Goal: Find specific fact: Find specific fact

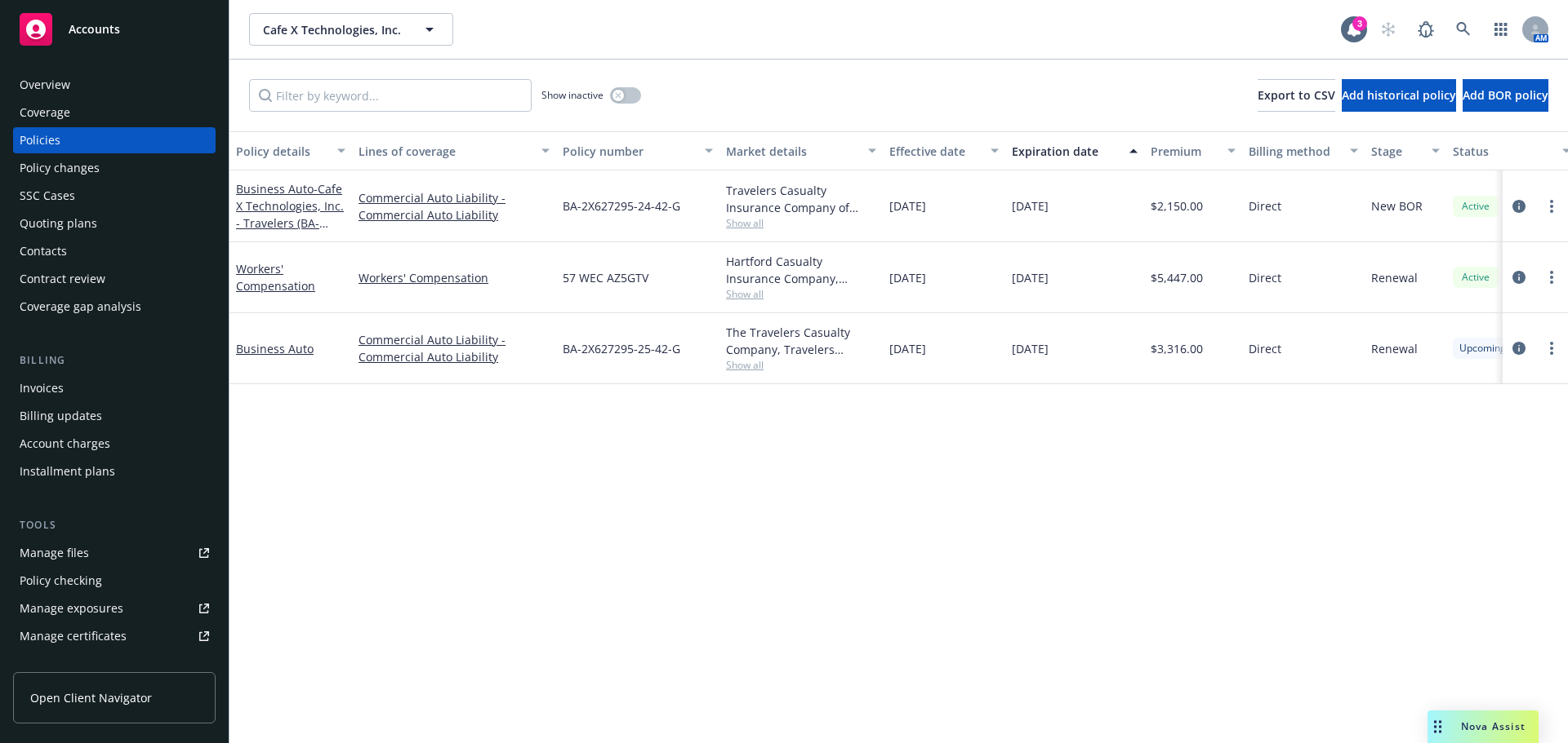
click at [116, 249] on div "Contacts" at bounding box center [114, 251] width 189 height 26
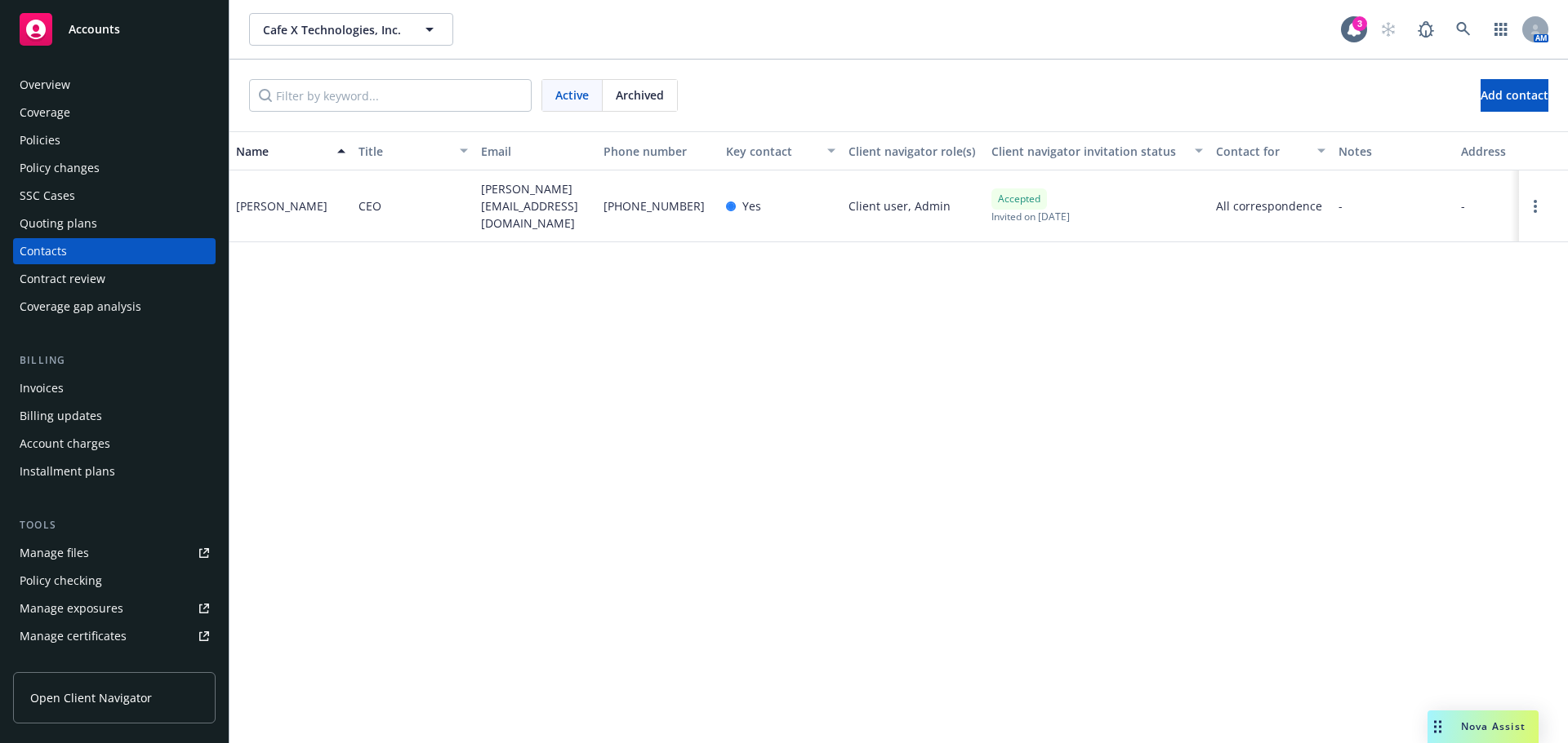
click at [85, 221] on div "Quoting plans" at bounding box center [59, 223] width 77 height 26
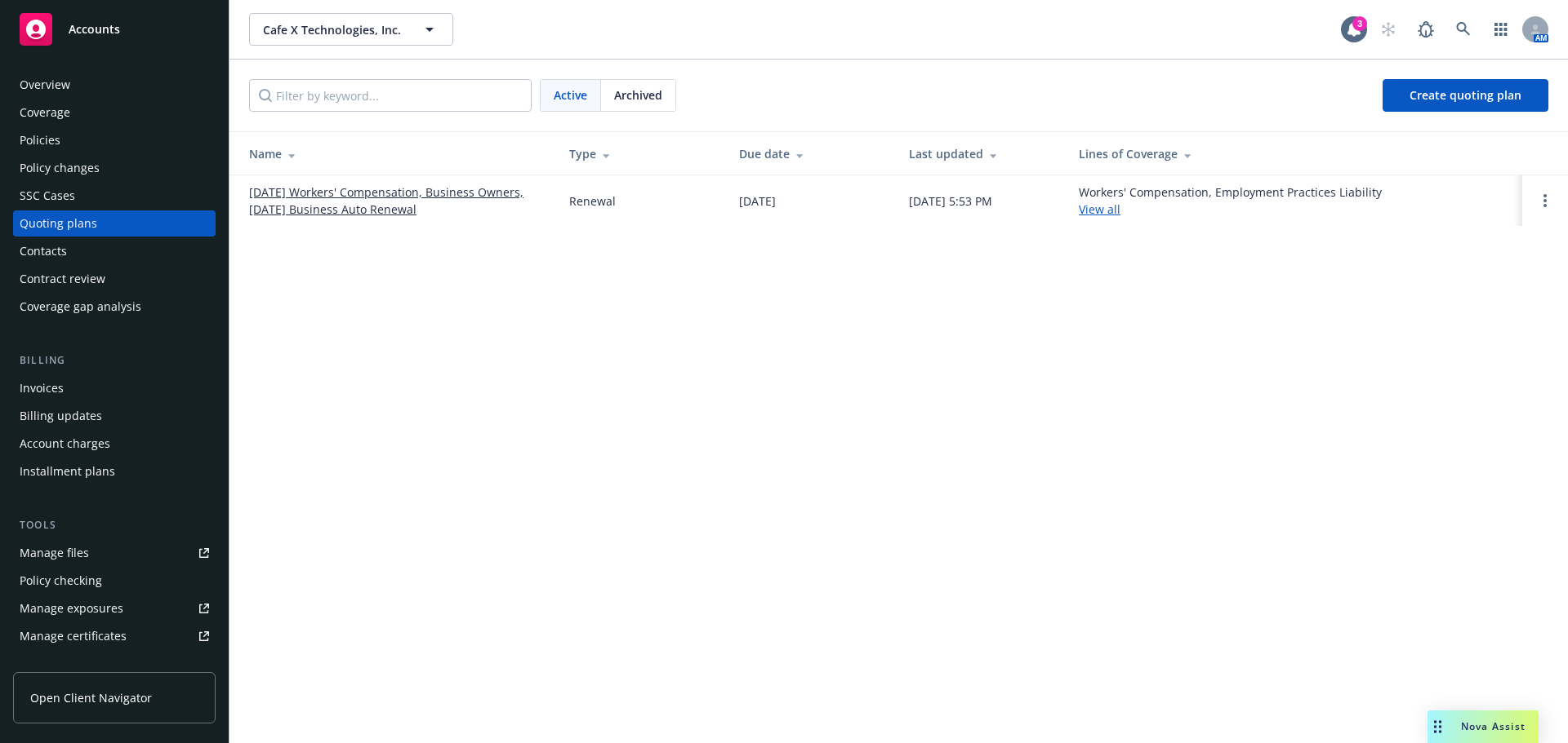
click at [384, 195] on link "09/12/25 Workers' Compensation, Business Owners, 09/15/25 Business Auto Renewal" at bounding box center [396, 201] width 294 height 34
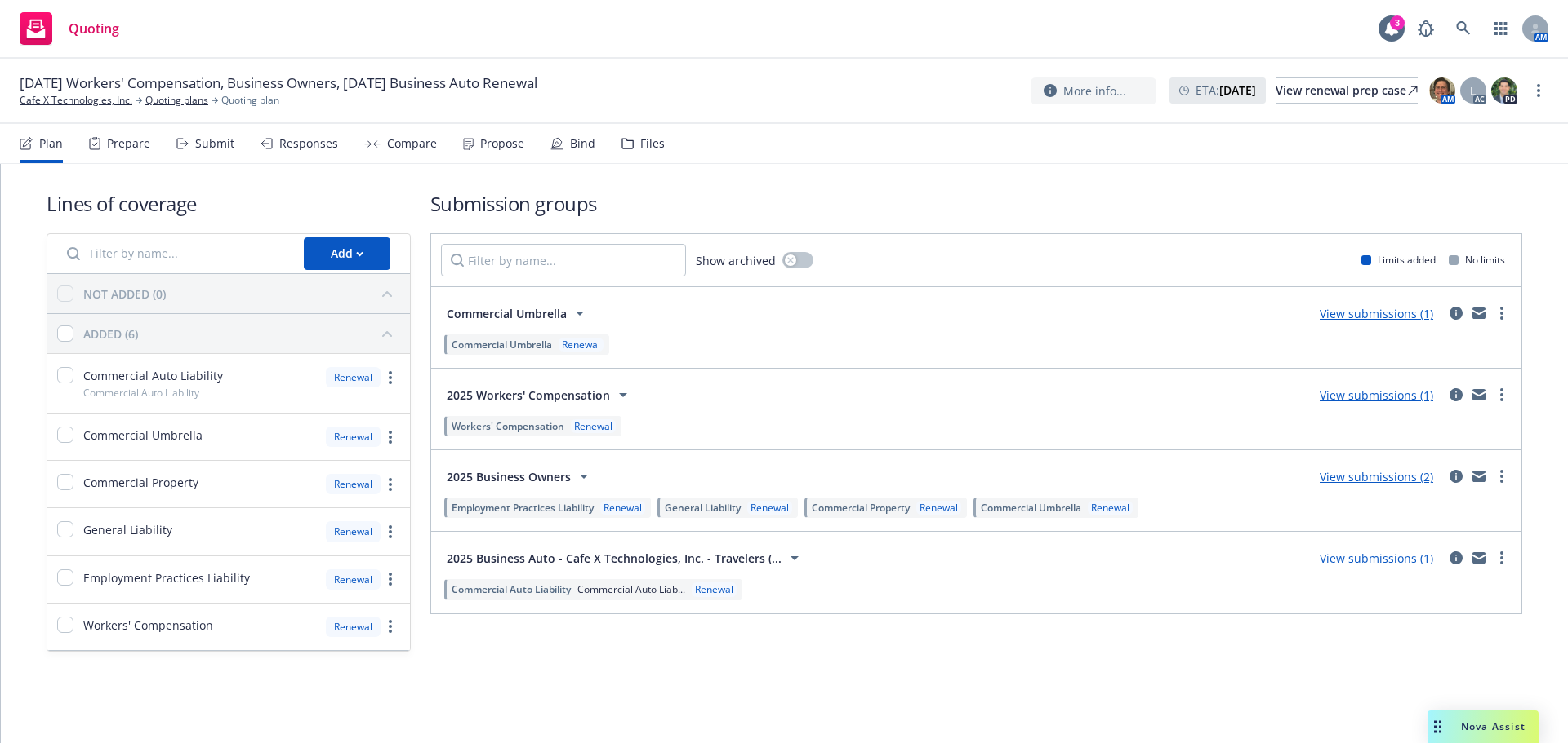
click at [494, 135] on div "Propose" at bounding box center [494, 143] width 61 height 39
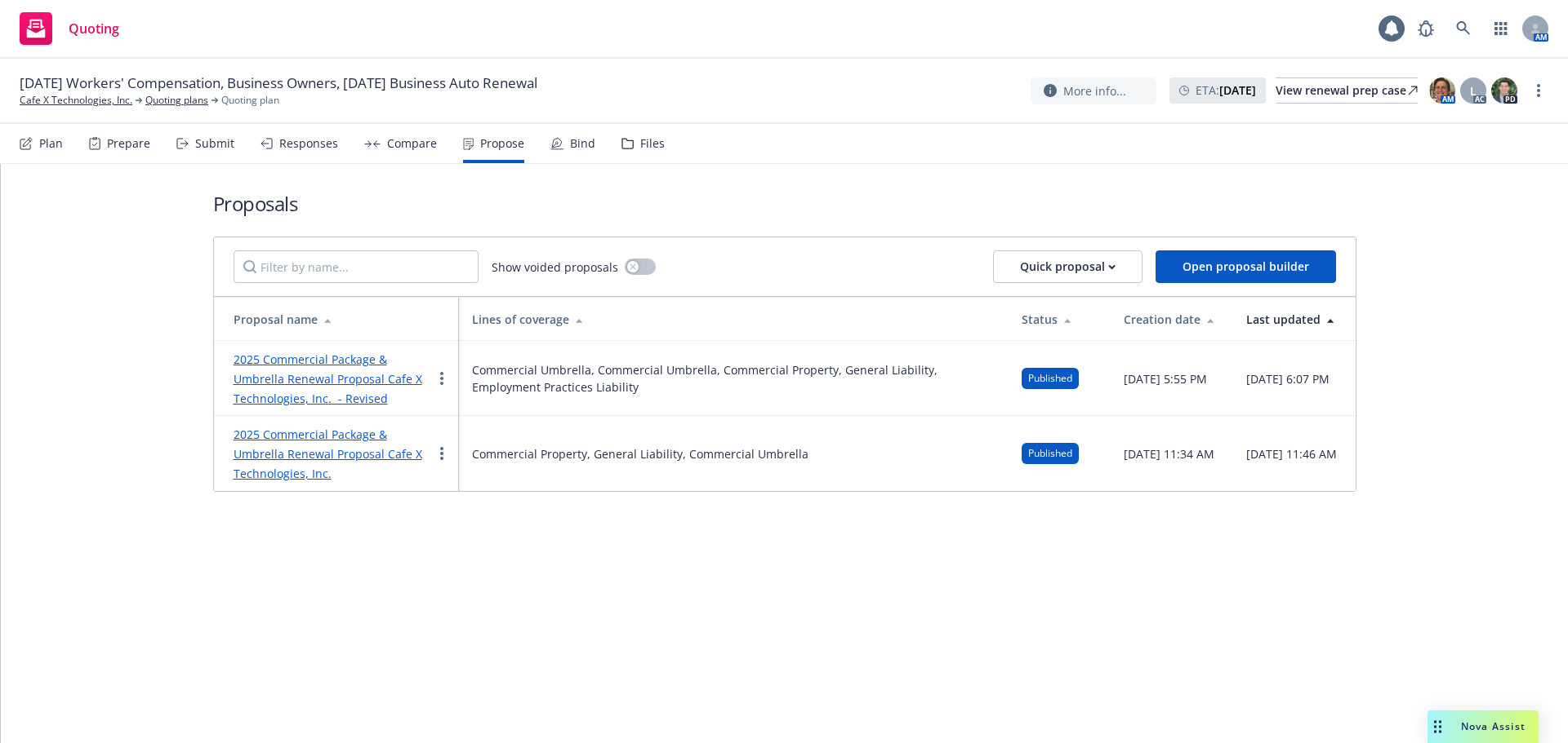
click at [494, 147] on div "Propose" at bounding box center [502, 143] width 44 height 13
click at [319, 378] on link "2025 Commercial Package & Umbrella Renewal Proposal Cafe X Technologies, Inc. -…" at bounding box center [327, 379] width 188 height 55
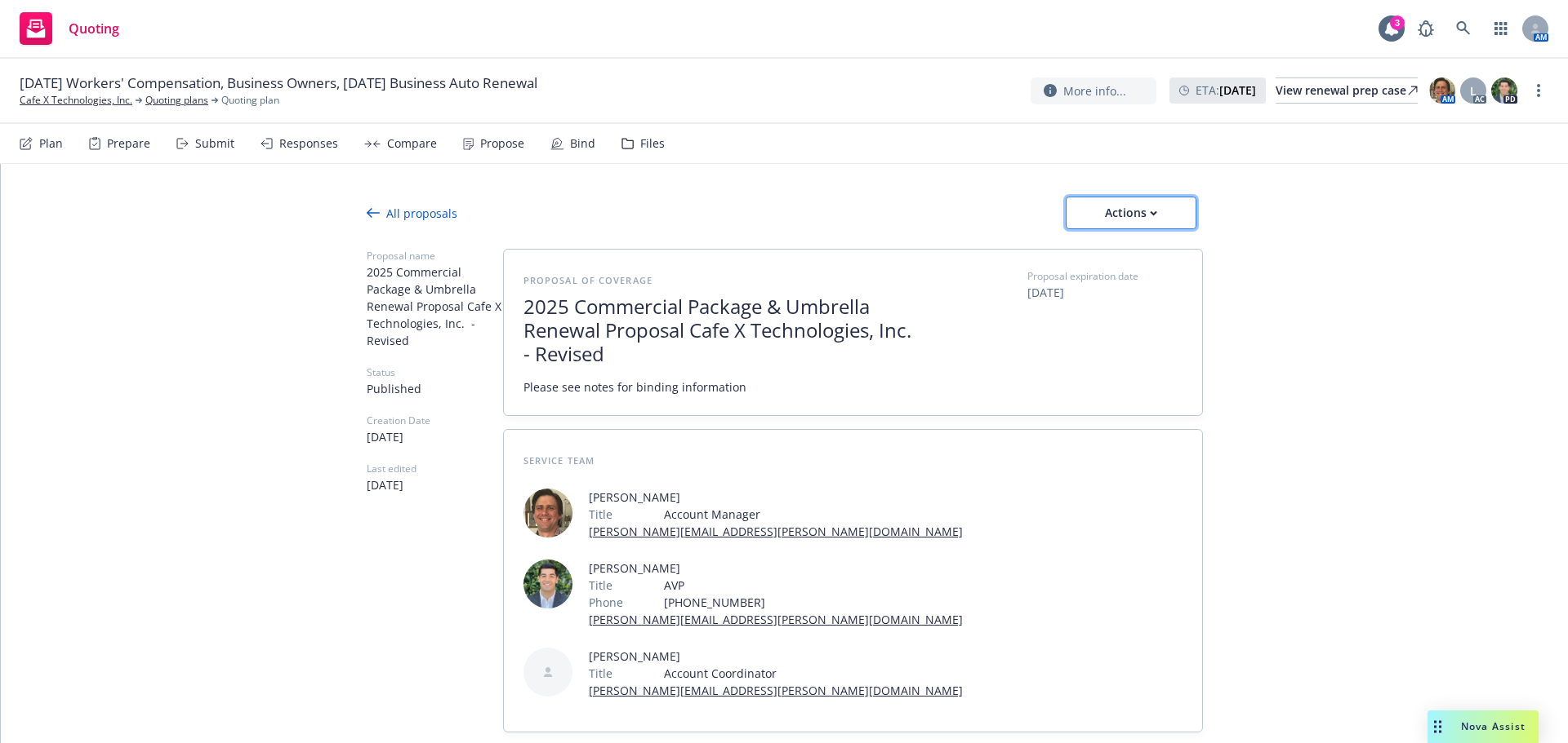
click at [1097, 218] on div "Actions" at bounding box center [1130, 213] width 77 height 31
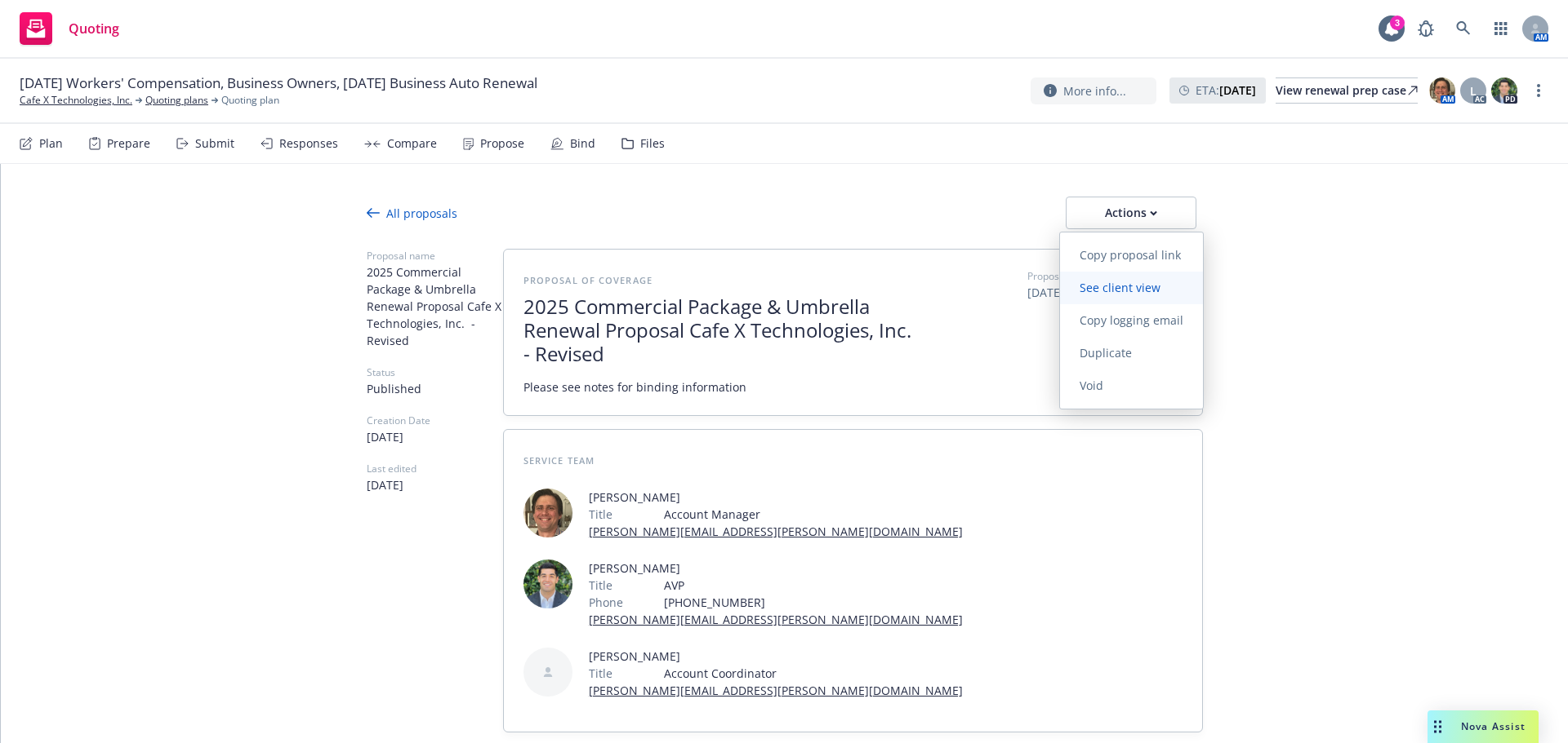
click at [1083, 290] on span "See client view" at bounding box center [1119, 287] width 120 height 15
type textarea "x"
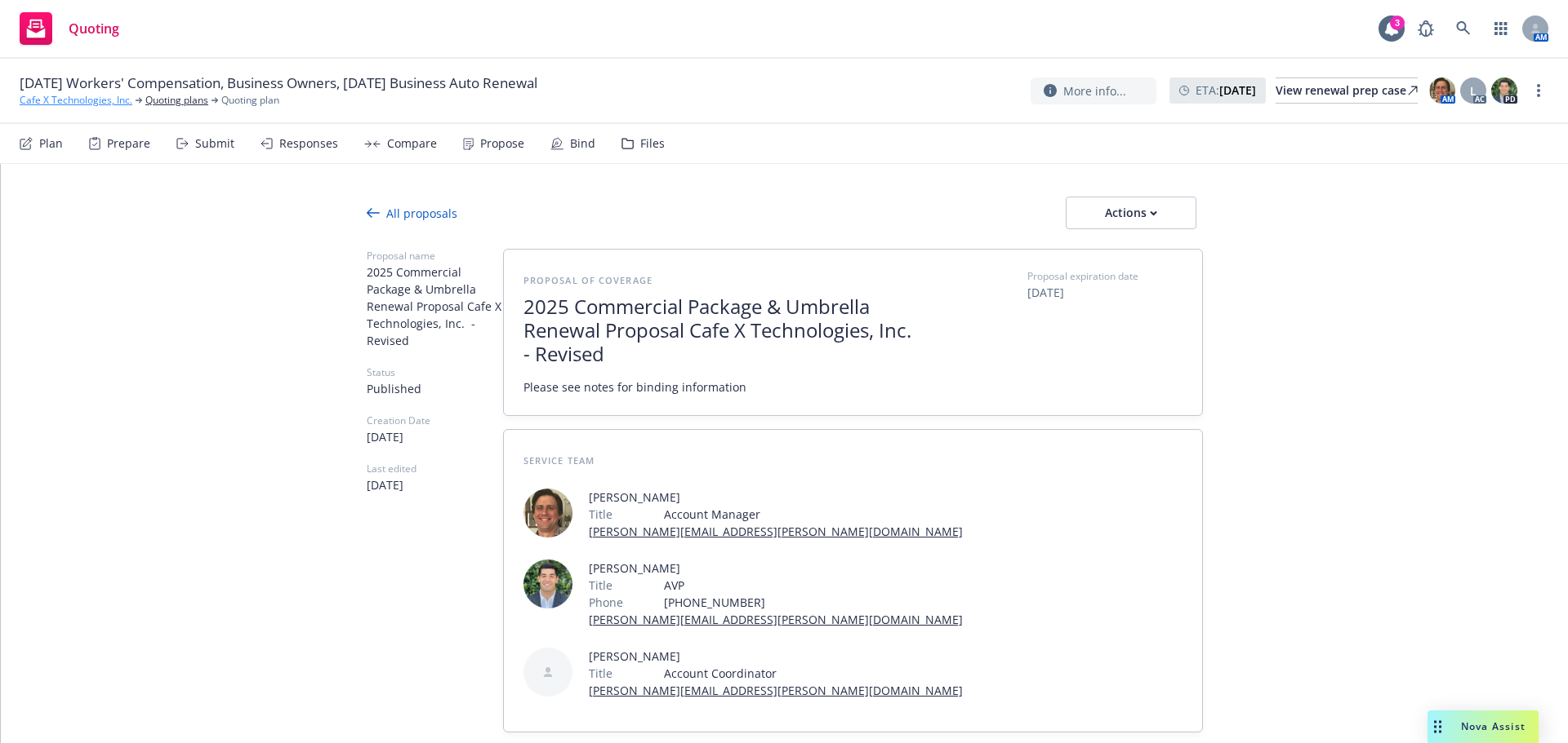
click at [92, 100] on link "Cafe X Technologies, Inc." at bounding box center [76, 100] width 113 height 14
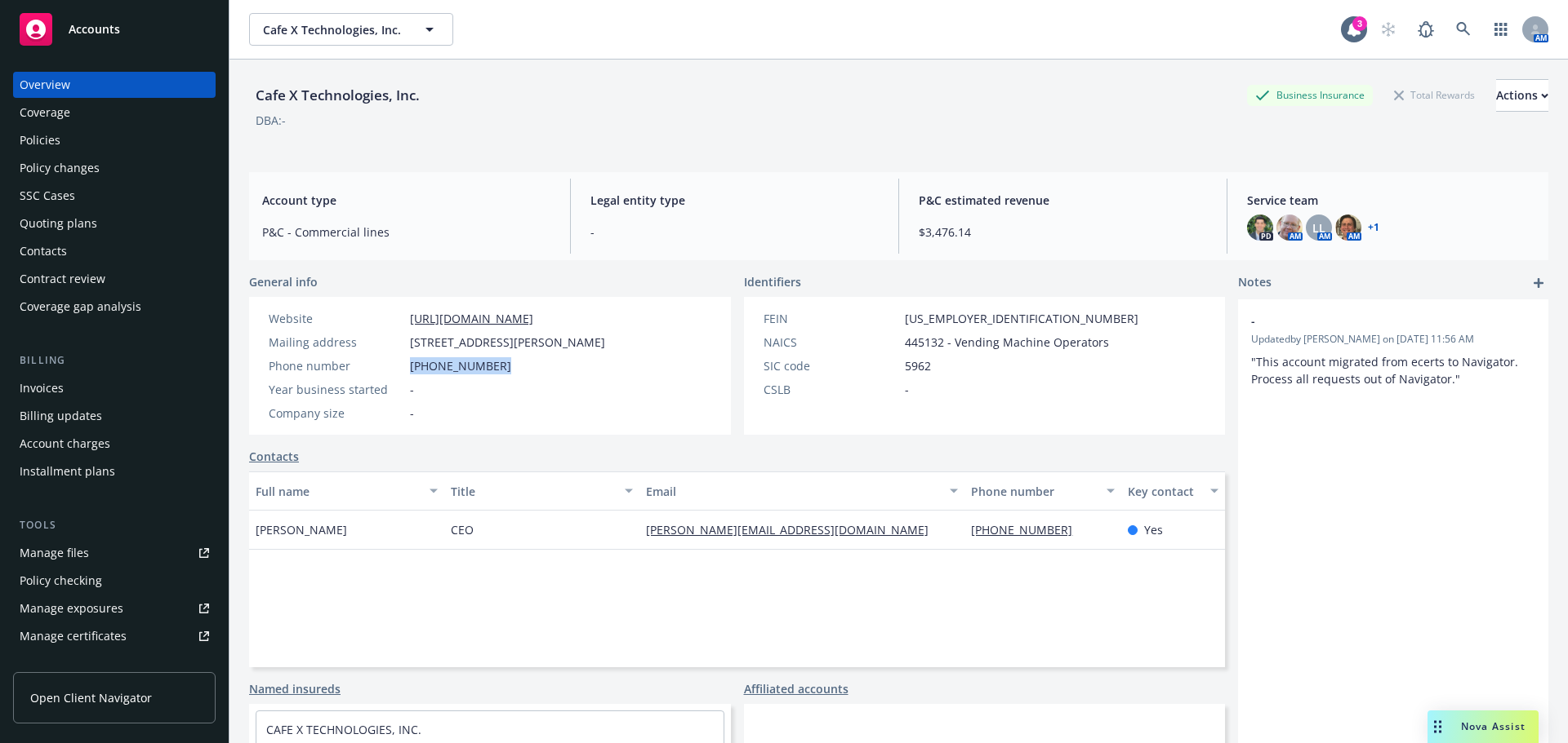
drag, startPoint x: 405, startPoint y: 372, endPoint x: 507, endPoint y: 374, distance: 102.0
click at [507, 374] on div "Phone number (415) 818-2902" at bounding box center [437, 366] width 350 height 17
copy div "(415) 818-2902"
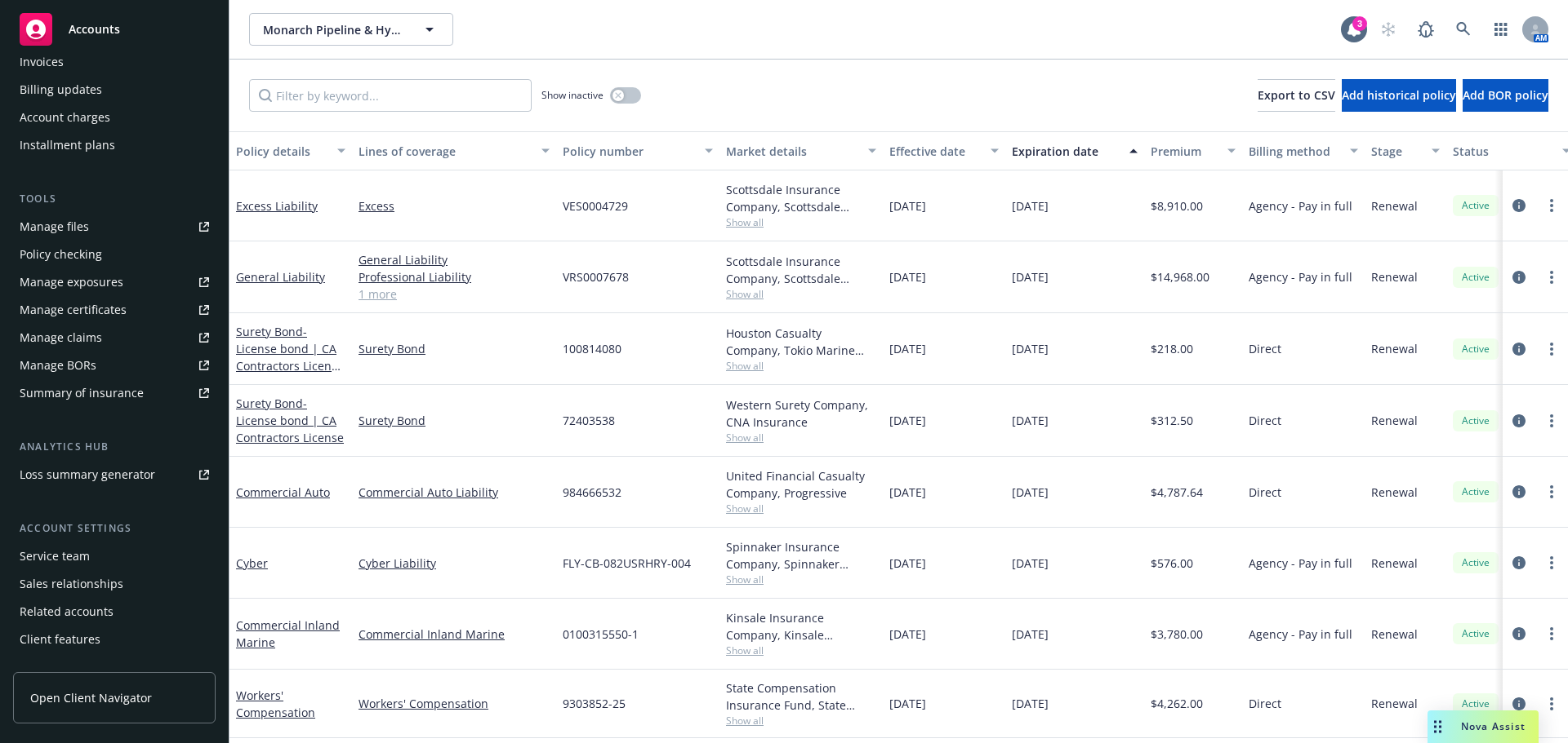
scroll to position [348, 0]
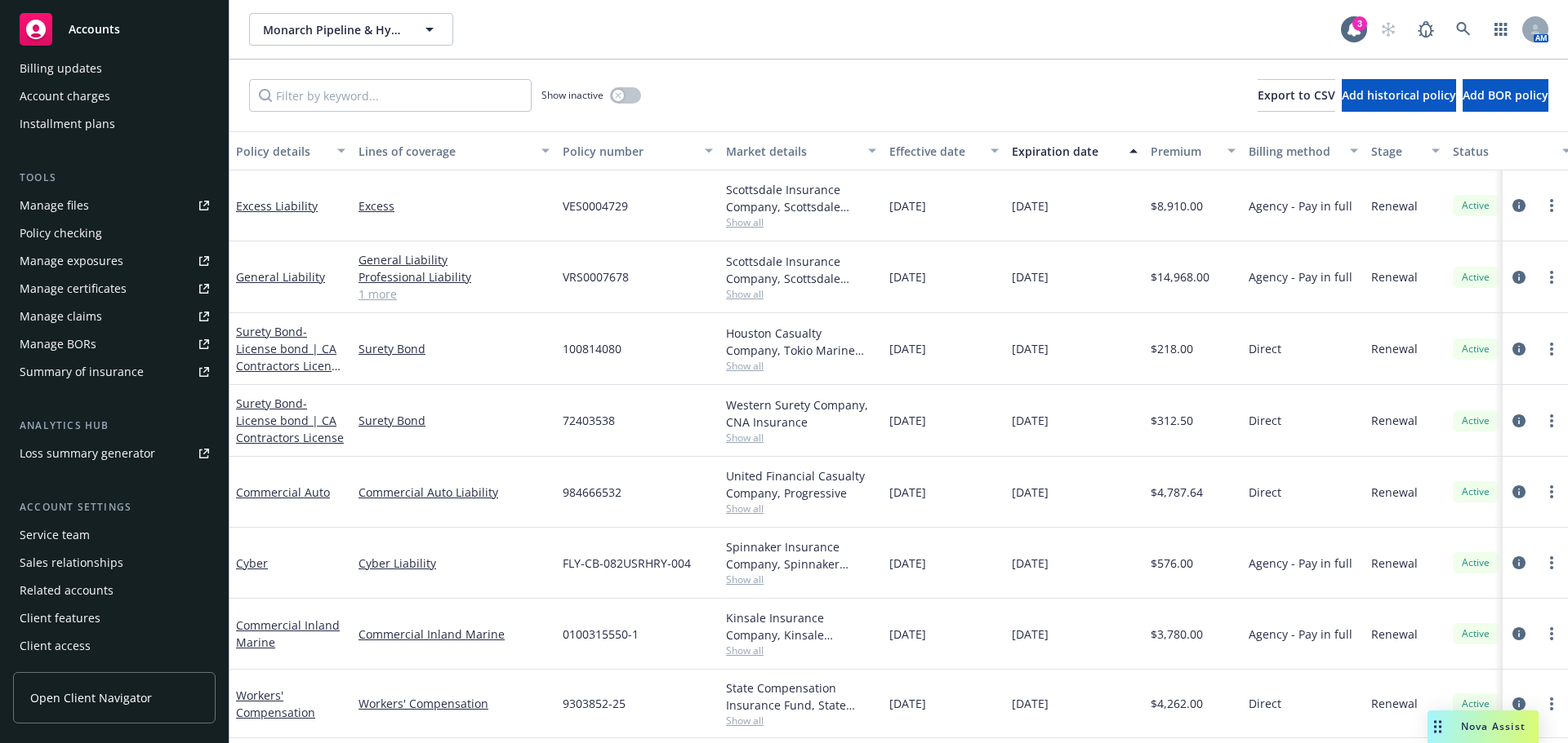
click at [90, 288] on div "Manage certificates" at bounding box center [73, 288] width 107 height 26
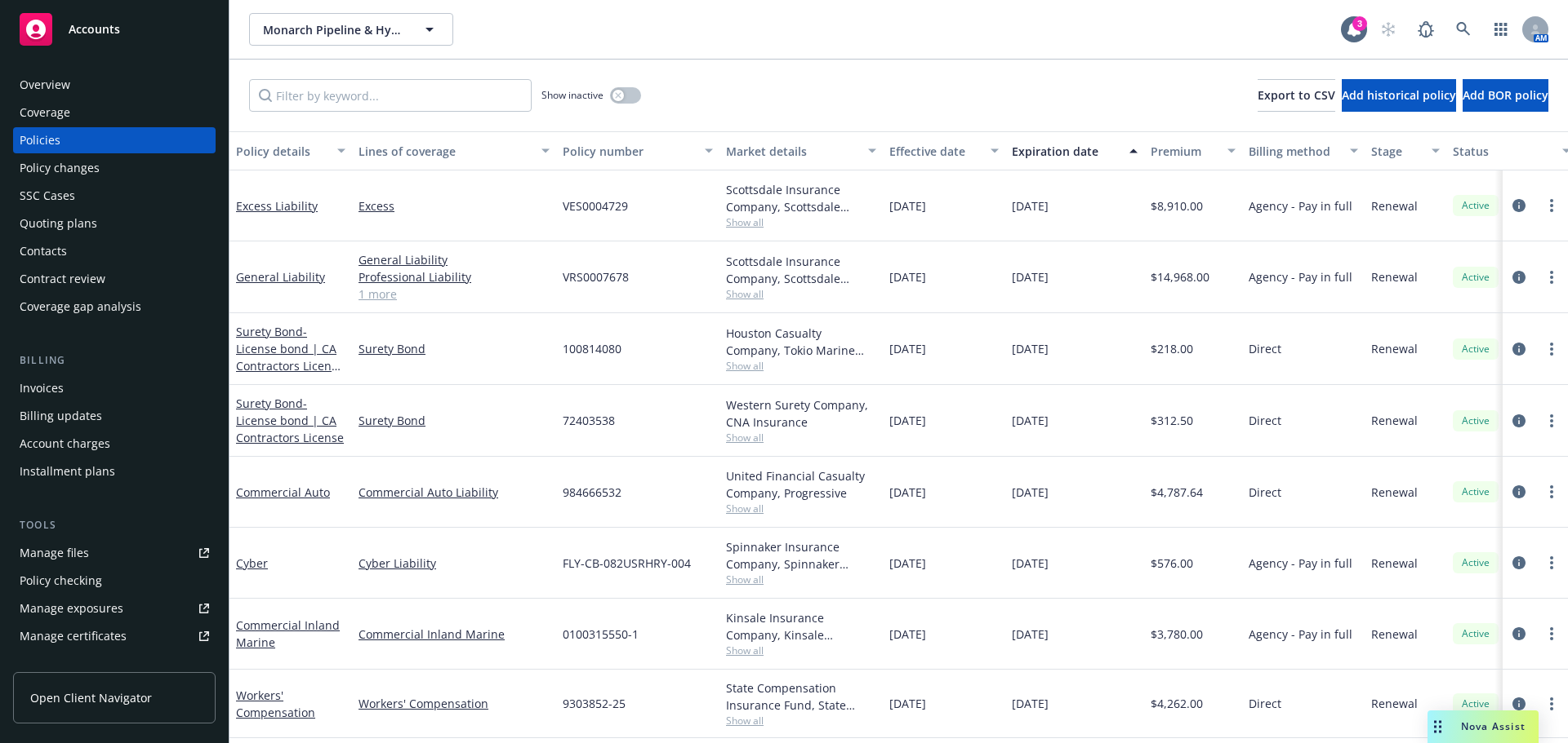
click at [63, 280] on div "Contract review" at bounding box center [62, 278] width 86 height 26
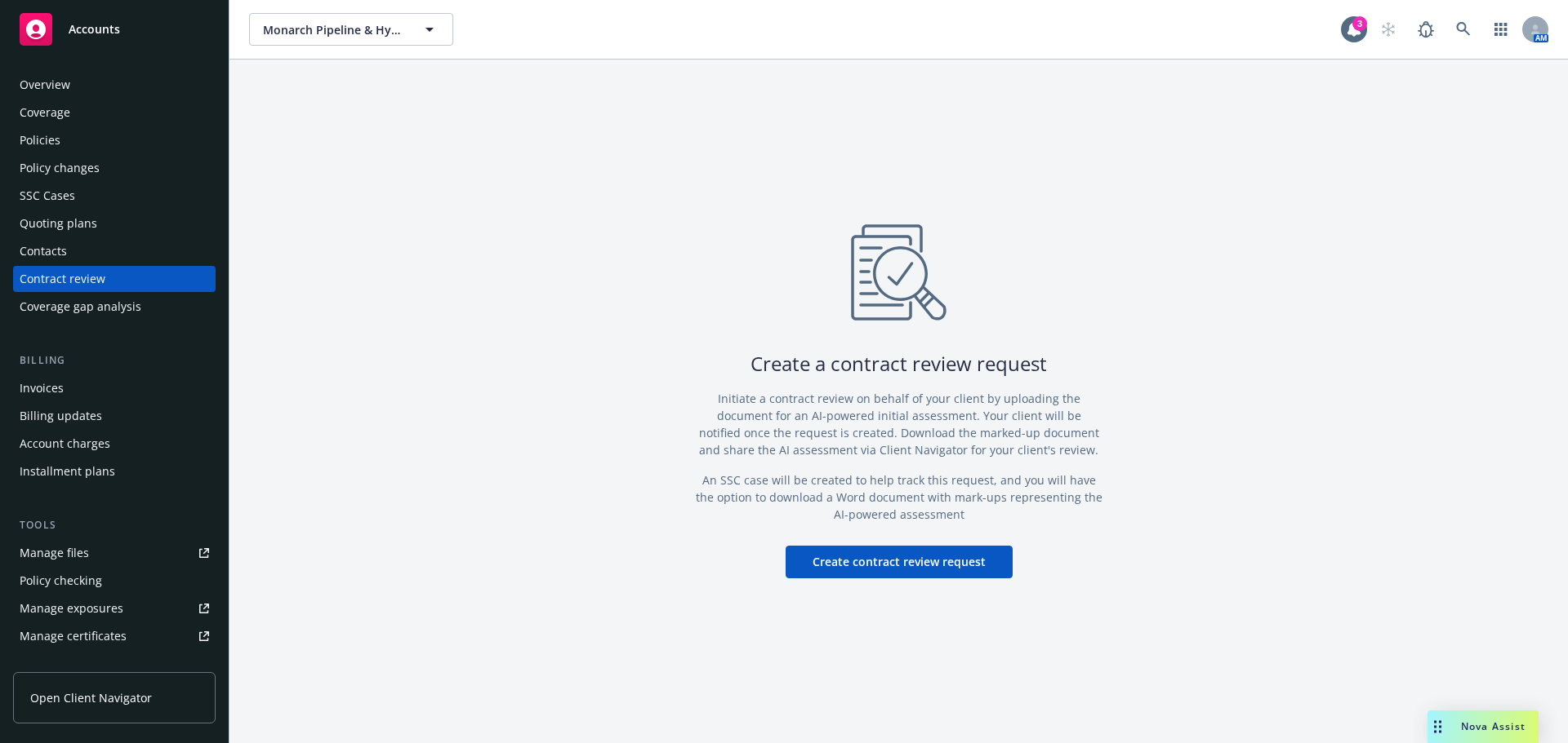
click at [53, 241] on div "Contacts" at bounding box center [43, 251] width 48 height 26
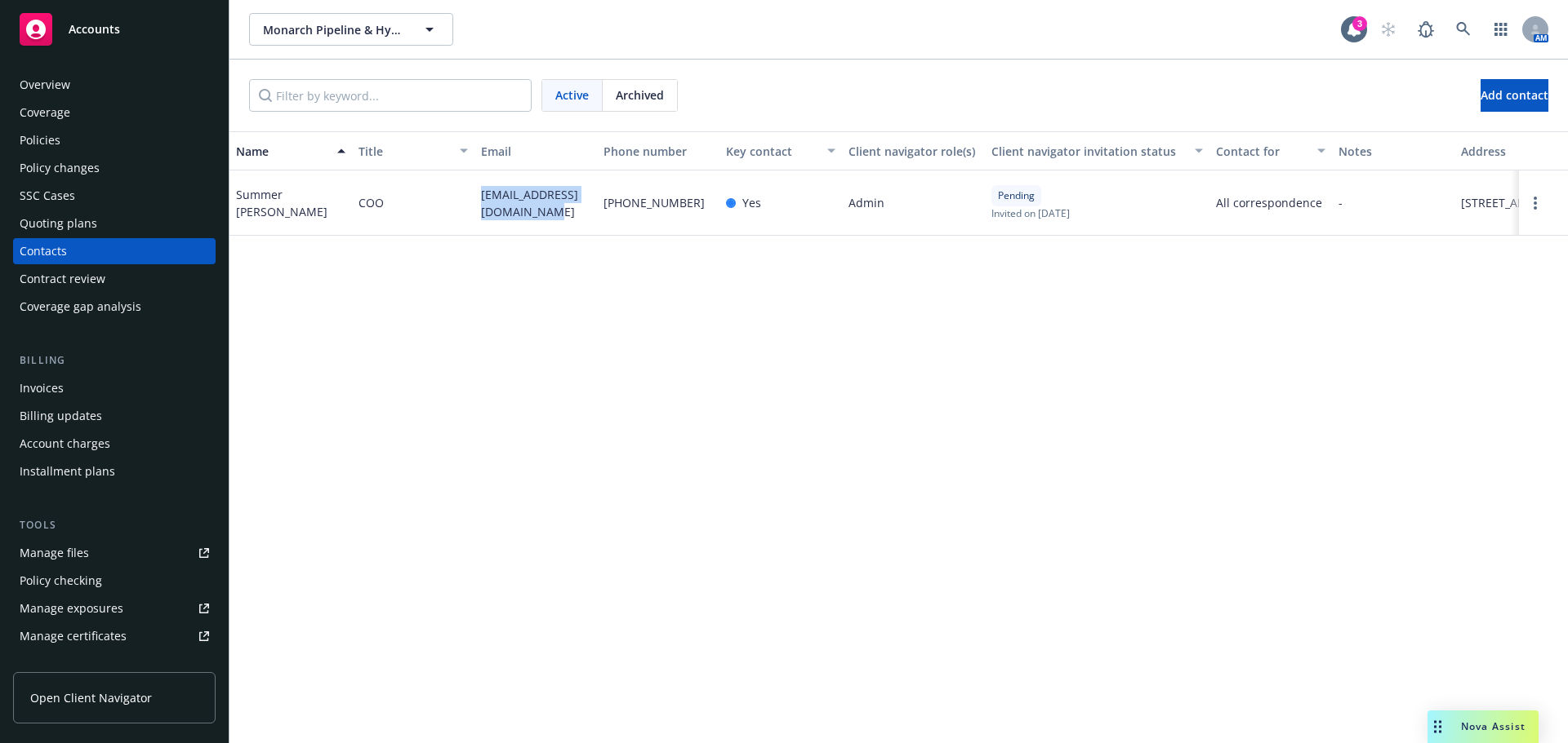
drag, startPoint x: 470, startPoint y: 195, endPoint x: 574, endPoint y: 229, distance: 109.4
click at [579, 229] on div "Summer Larios COO summer@monarchpipeline.com (209) 495-0345 Yes Admin Pending I…" at bounding box center [898, 203] width 1338 height 65
copy div "summer@monarchpipeline.com"
click at [80, 148] on div "Policies" at bounding box center [114, 140] width 189 height 26
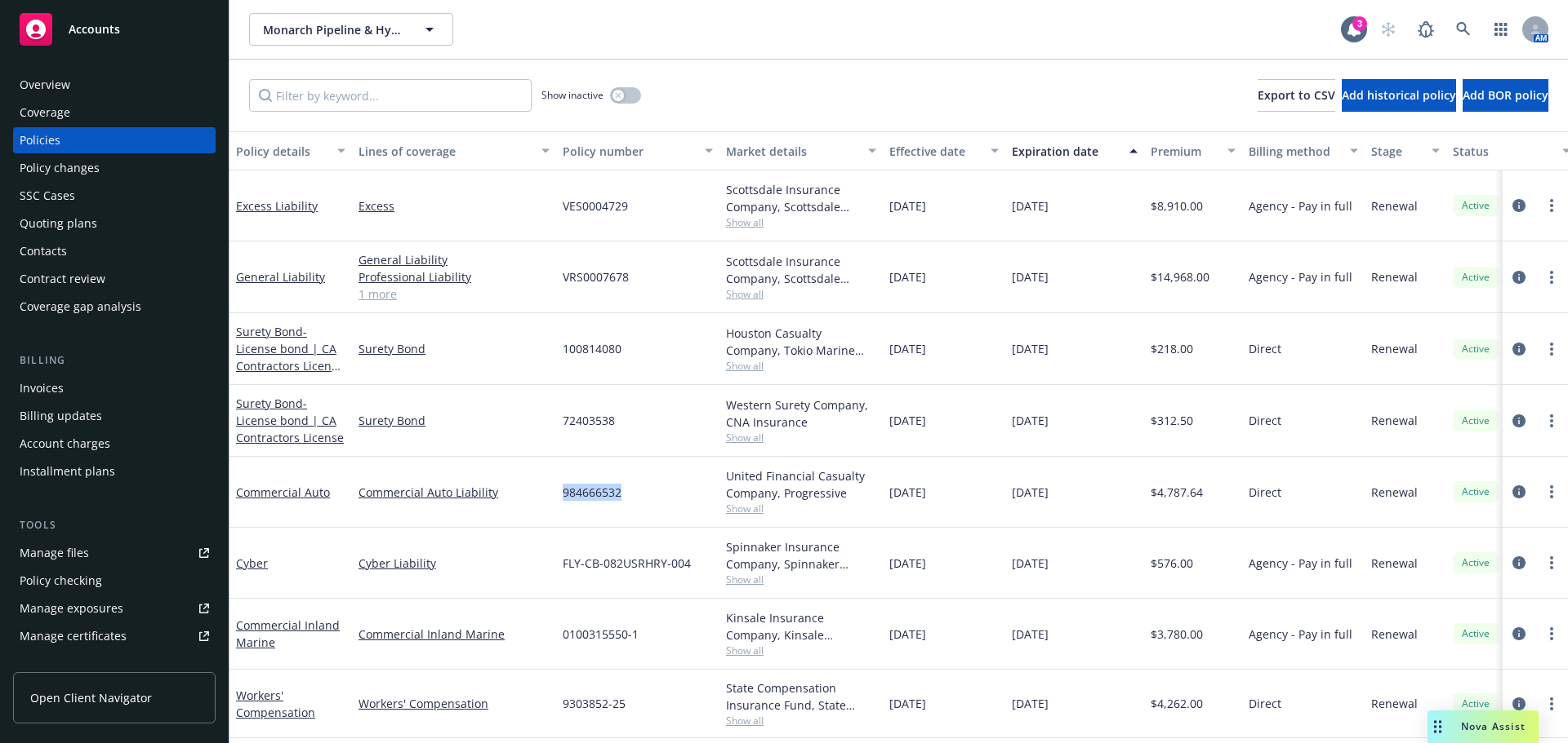
drag, startPoint x: 562, startPoint y: 491, endPoint x: 623, endPoint y: 491, distance: 61.0
click at [622, 491] on div "984666532" at bounding box center [637, 492] width 163 height 71
copy span "984666532"
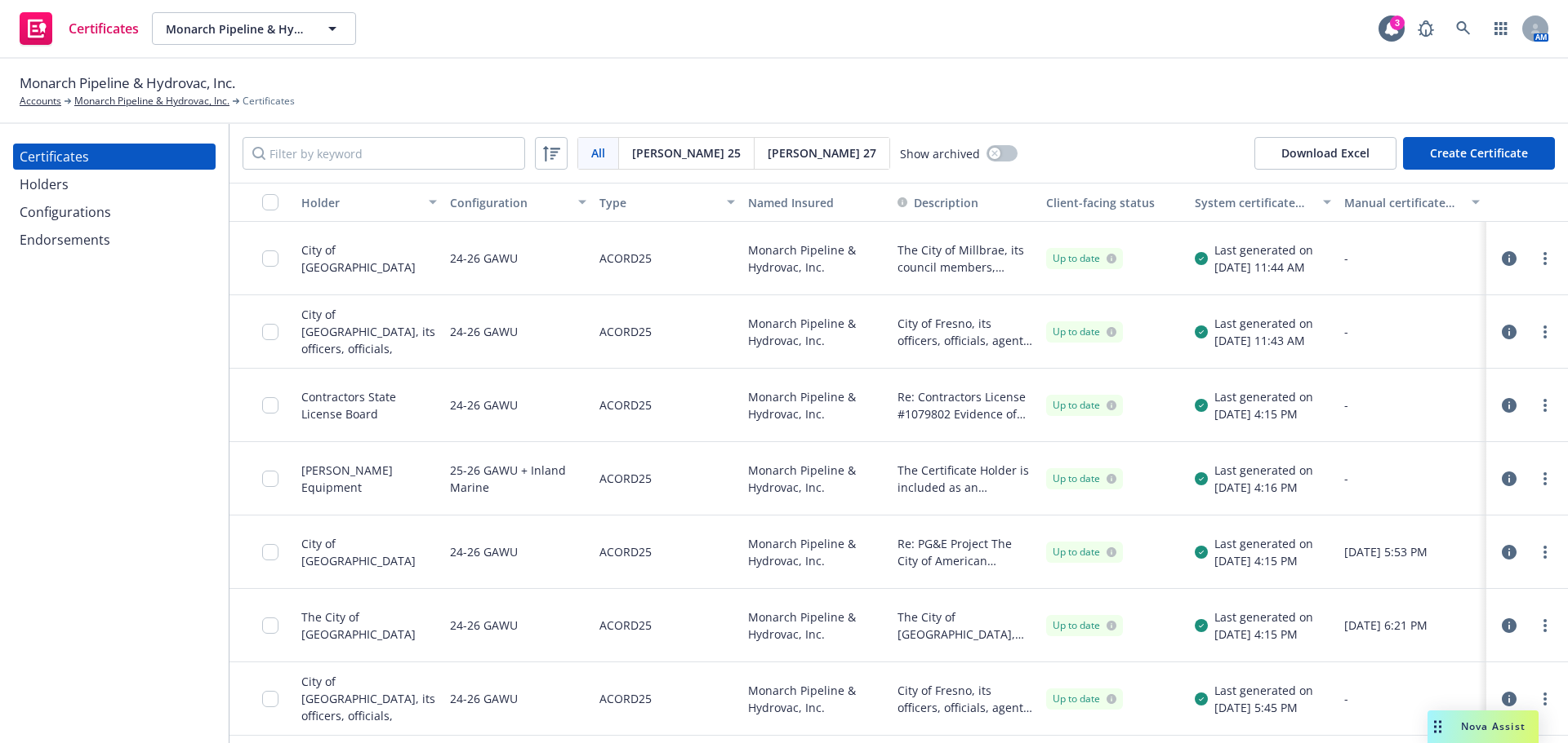
click at [1501, 335] on icon "button" at bounding box center [1509, 332] width 14 height 14
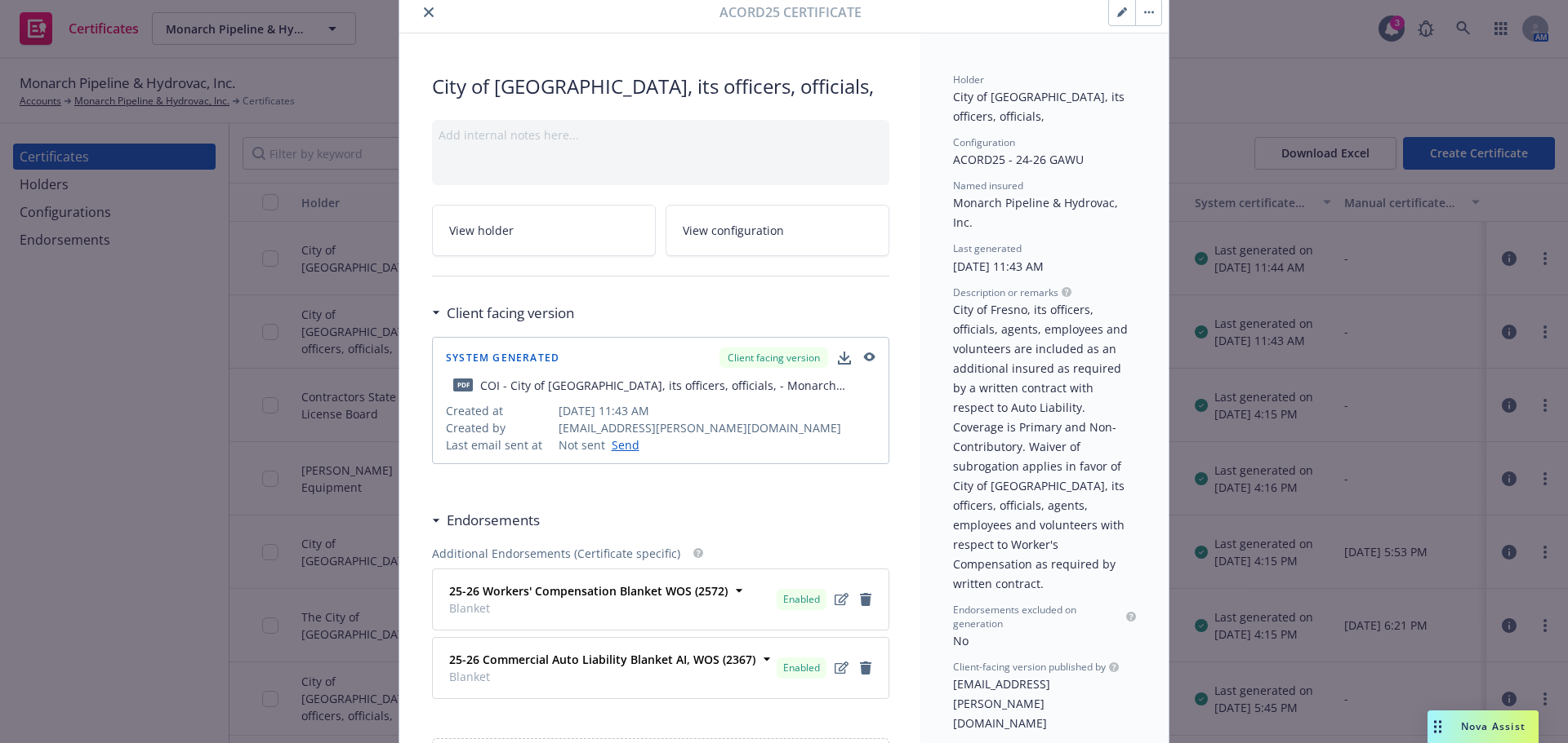
scroll to position [326, 0]
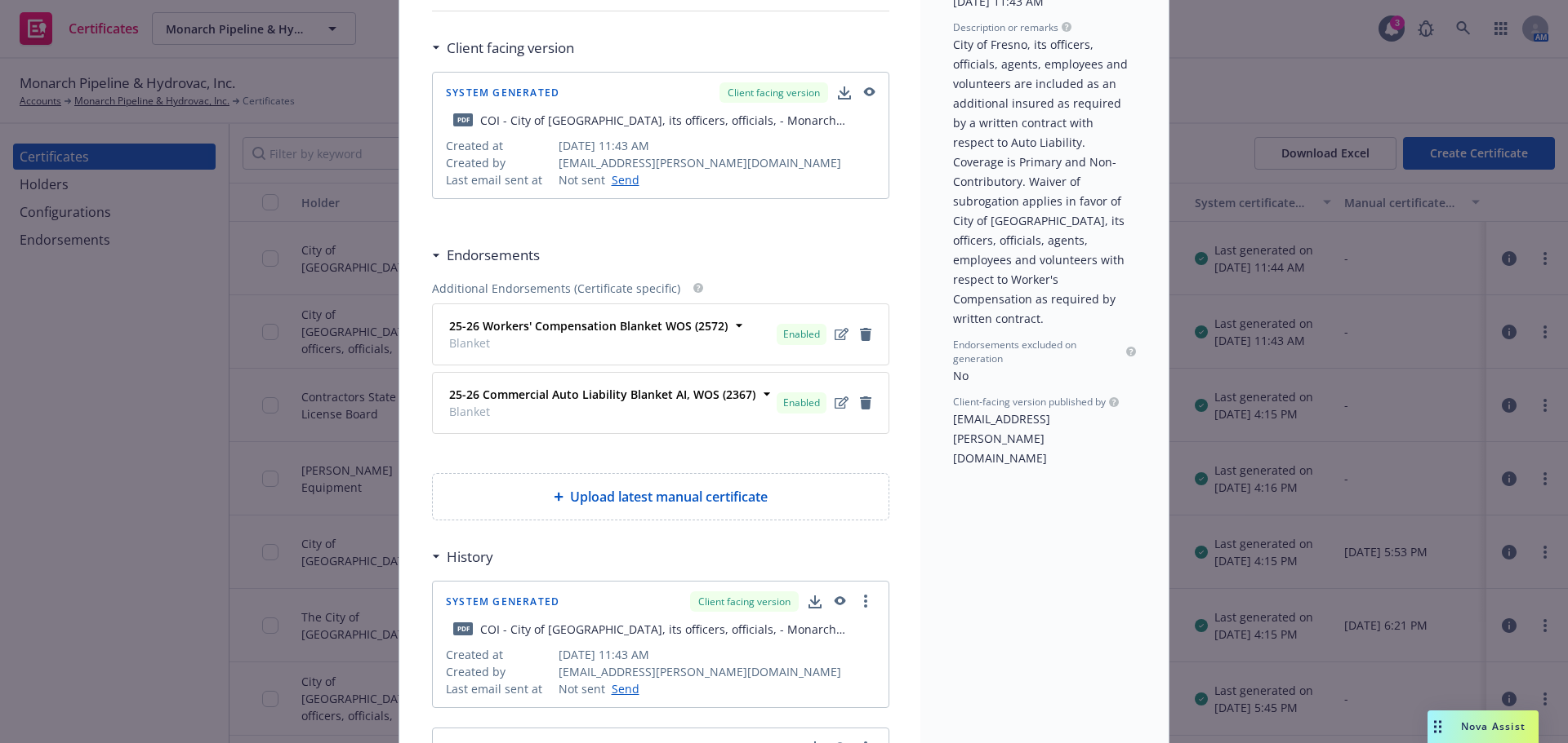
click at [835, 598] on icon "button" at bounding box center [840, 601] width 12 height 9
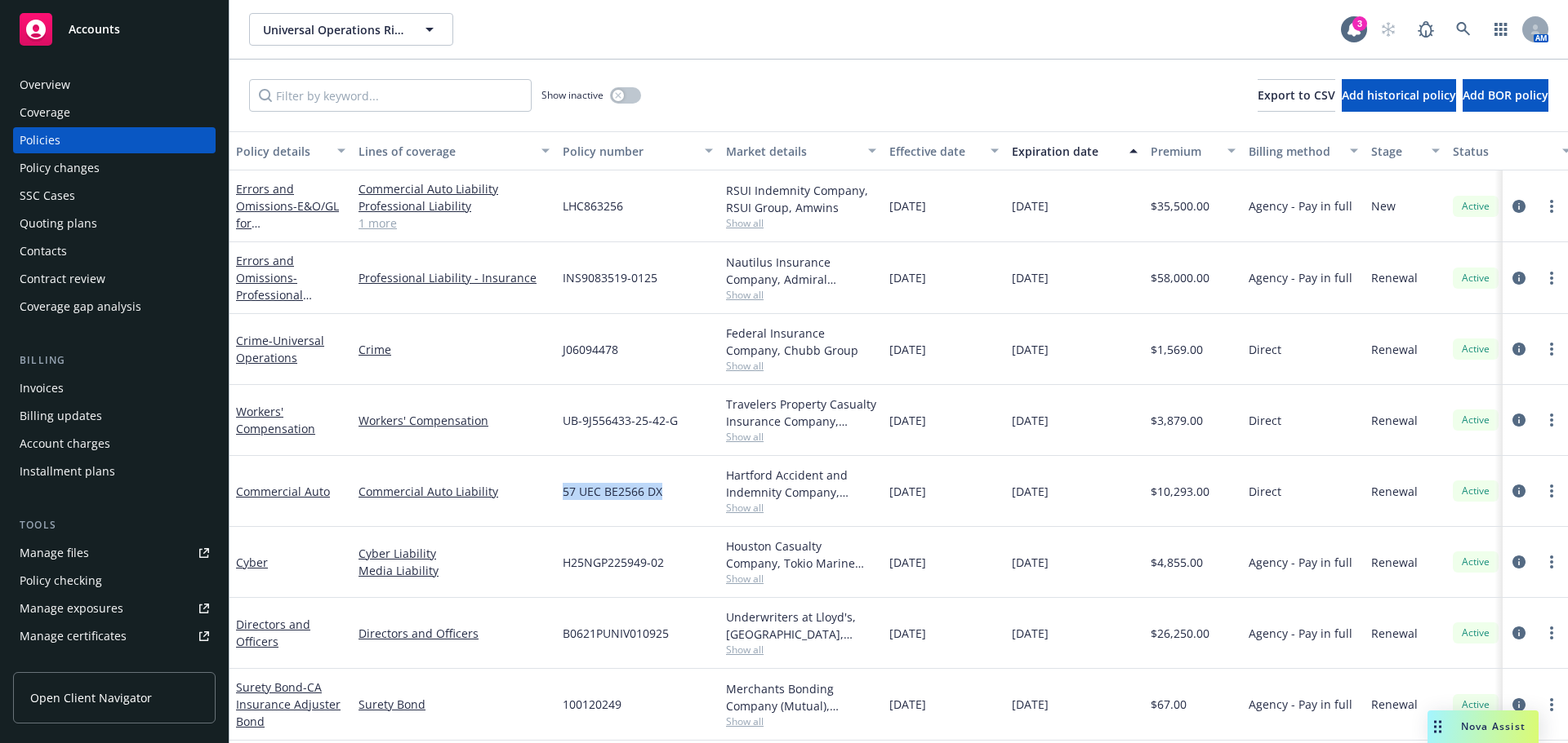
drag, startPoint x: 564, startPoint y: 491, endPoint x: 632, endPoint y: 491, distance: 68.0
click at [667, 491] on div "57 UEC BE2566 DX" at bounding box center [637, 492] width 163 height 71
copy span "57 UEC BE2566 DX"
click at [96, 86] on div "Overview" at bounding box center [114, 85] width 189 height 26
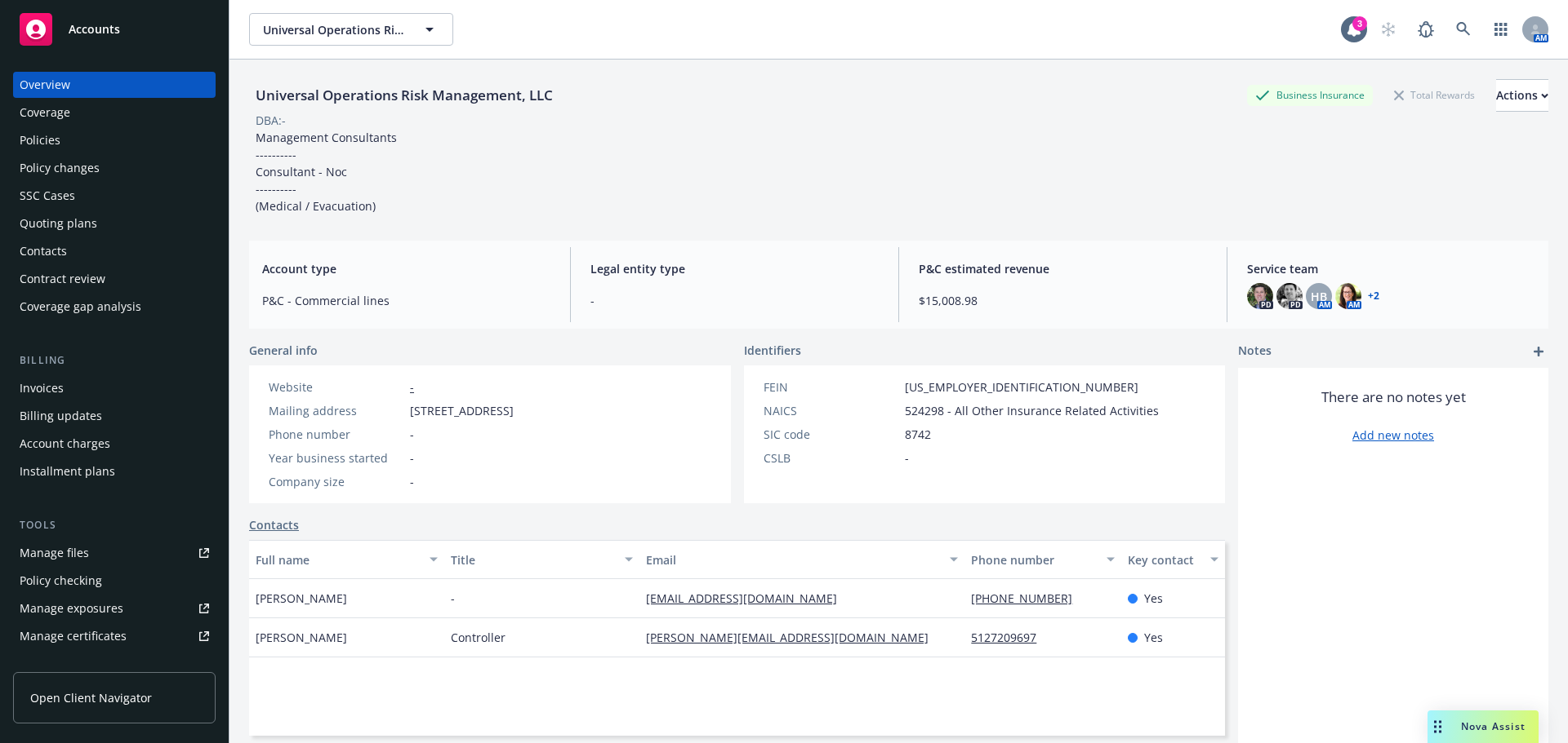
click at [84, 143] on div "Policies" at bounding box center [114, 140] width 189 height 26
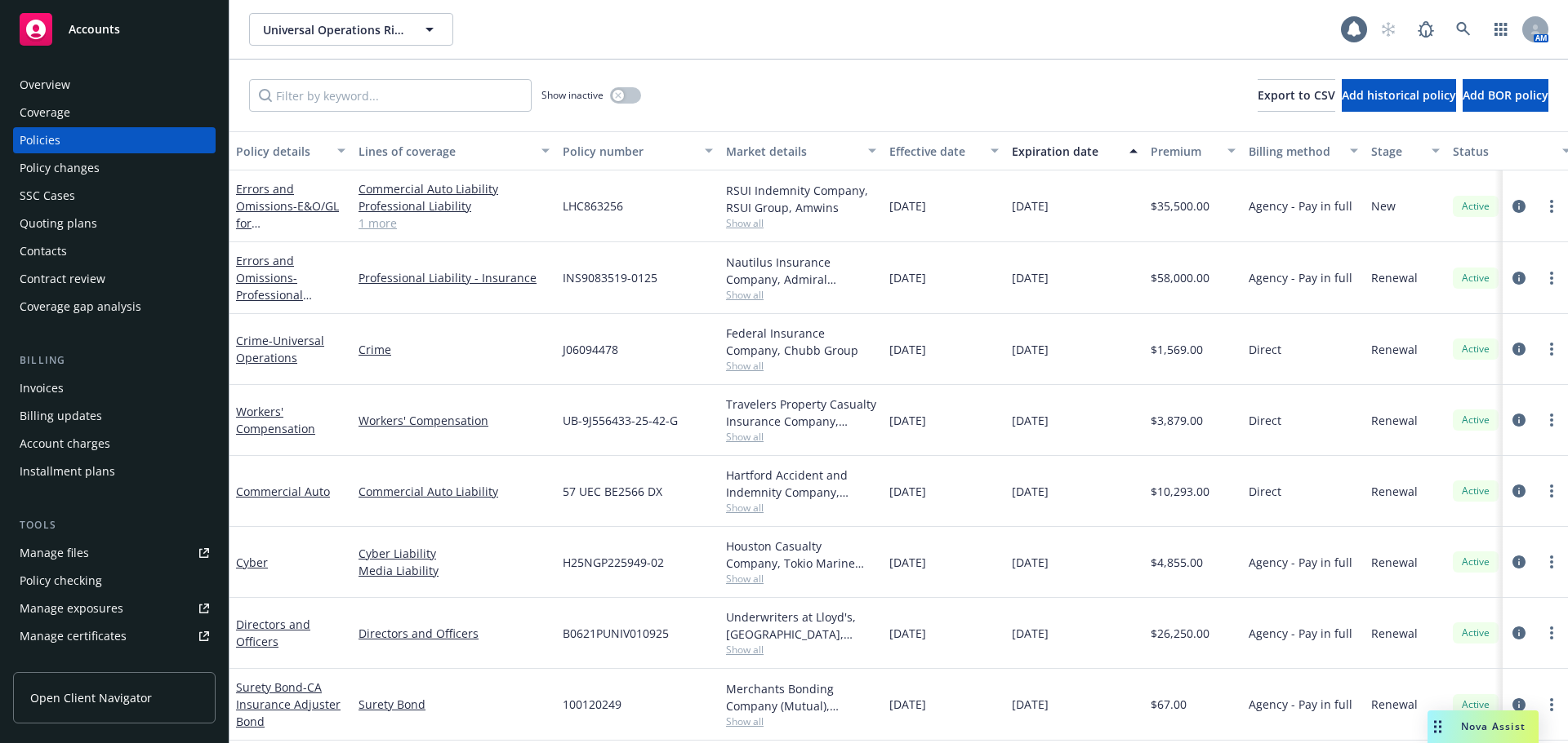
click at [48, 143] on div "Policies" at bounding box center [40, 140] width 41 height 26
drag, startPoint x: 563, startPoint y: 486, endPoint x: 688, endPoint y: 496, distance: 125.4
click at [688, 496] on div "57 UEC BE2566 DX" at bounding box center [637, 492] width 163 height 71
copy span "57 UEC BE2566 DX"
